Goal: Connect with others: Connect with others

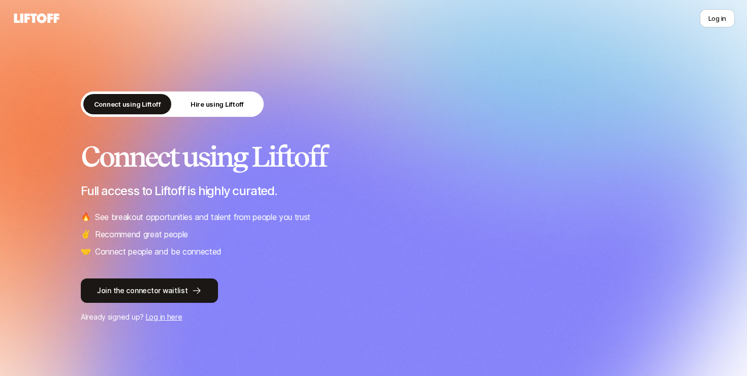
click at [158, 320] on link "Log in here" at bounding box center [164, 316] width 37 height 9
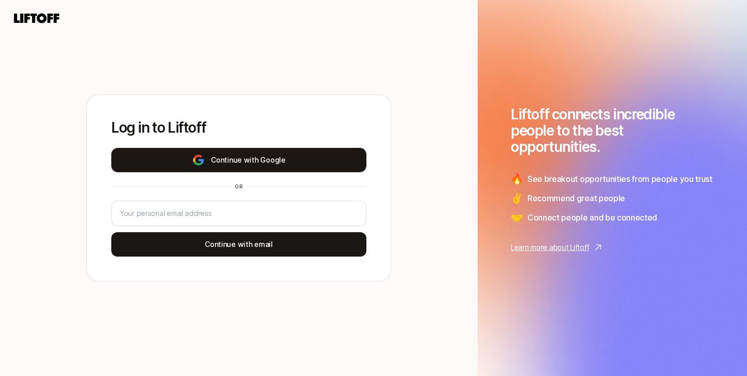
click at [283, 154] on button "Continue with Google" at bounding box center [238, 160] width 255 height 24
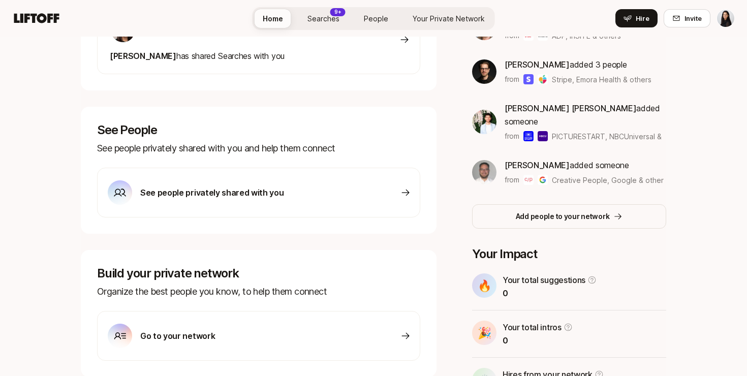
scroll to position [264, 0]
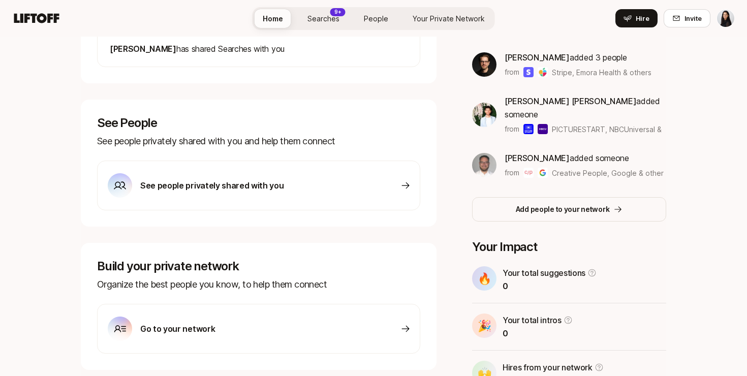
click at [405, 187] on icon at bounding box center [405, 185] width 10 height 10
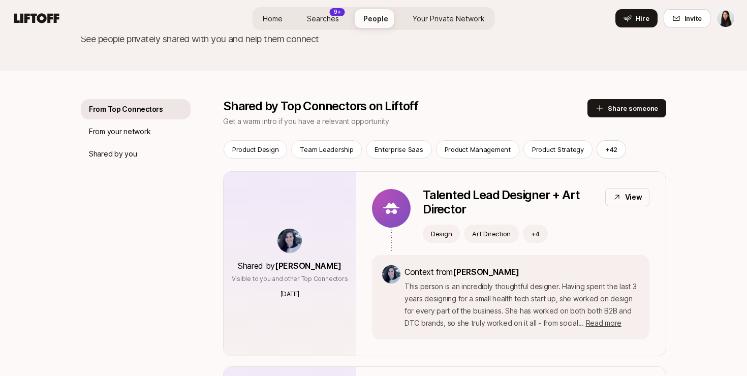
scroll to position [81, 0]
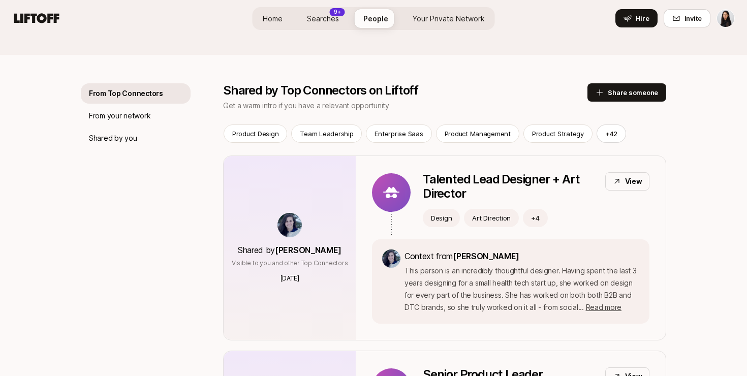
click at [325, 132] on p "Team Leadership" at bounding box center [326, 134] width 53 height 10
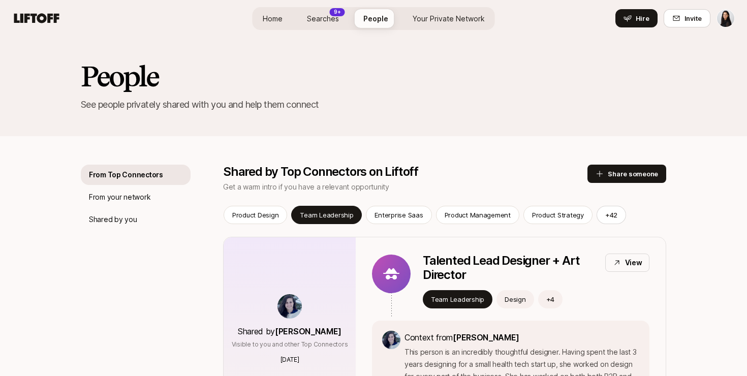
click at [343, 12] on div "9+" at bounding box center [337, 12] width 15 height 8
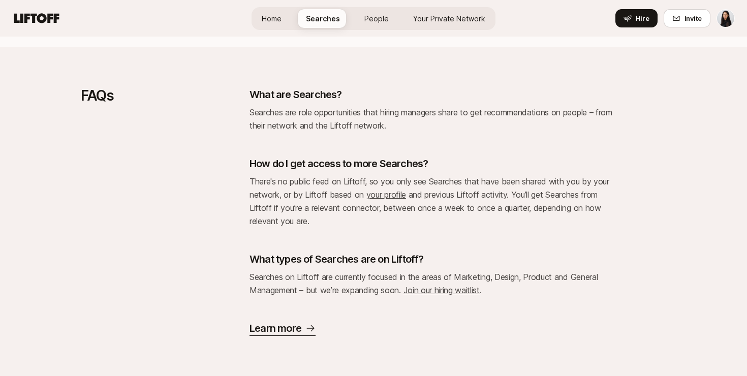
scroll to position [2064, 0]
